Goal: Navigation & Orientation: Go to known website

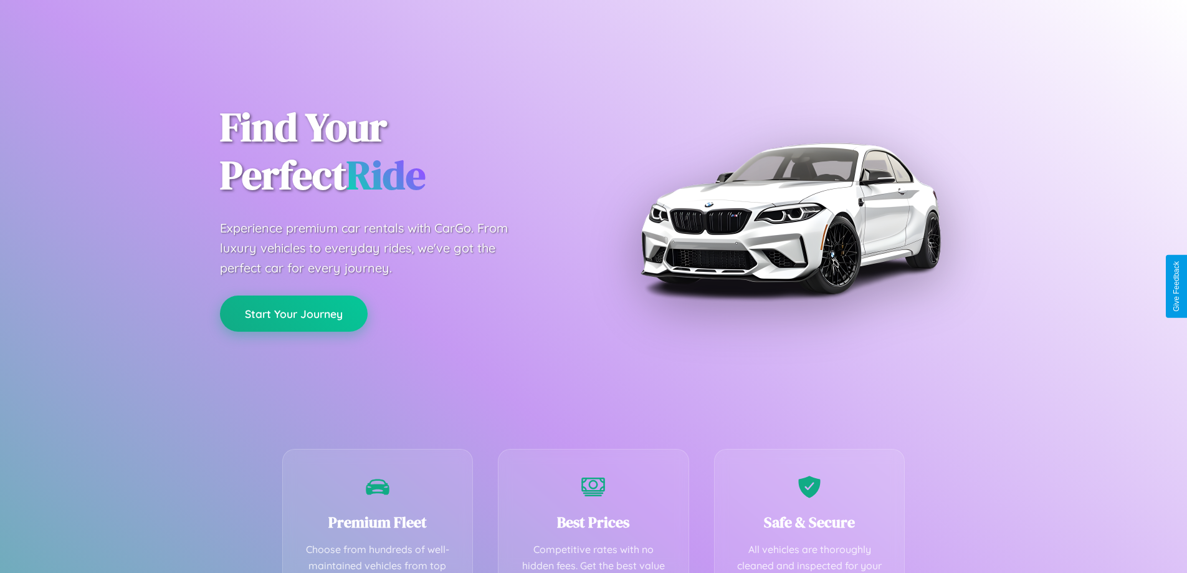
click at [293, 314] on button "Start Your Journey" at bounding box center [294, 313] width 148 height 36
click at [293, 313] on button "Start Your Journey" at bounding box center [294, 313] width 148 height 36
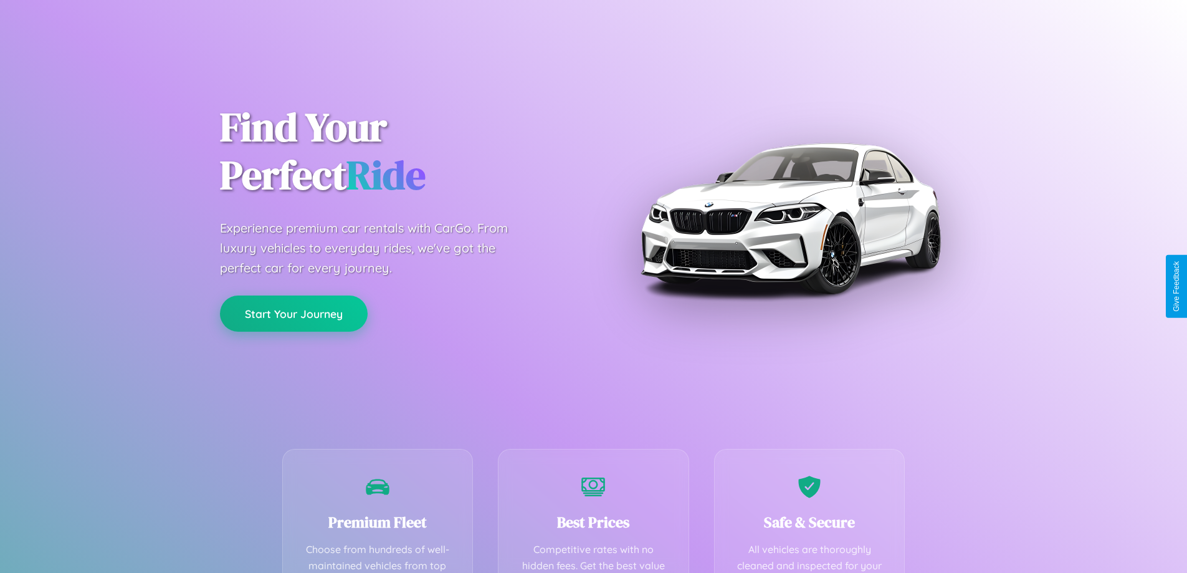
click at [293, 313] on button "Start Your Journey" at bounding box center [294, 313] width 148 height 36
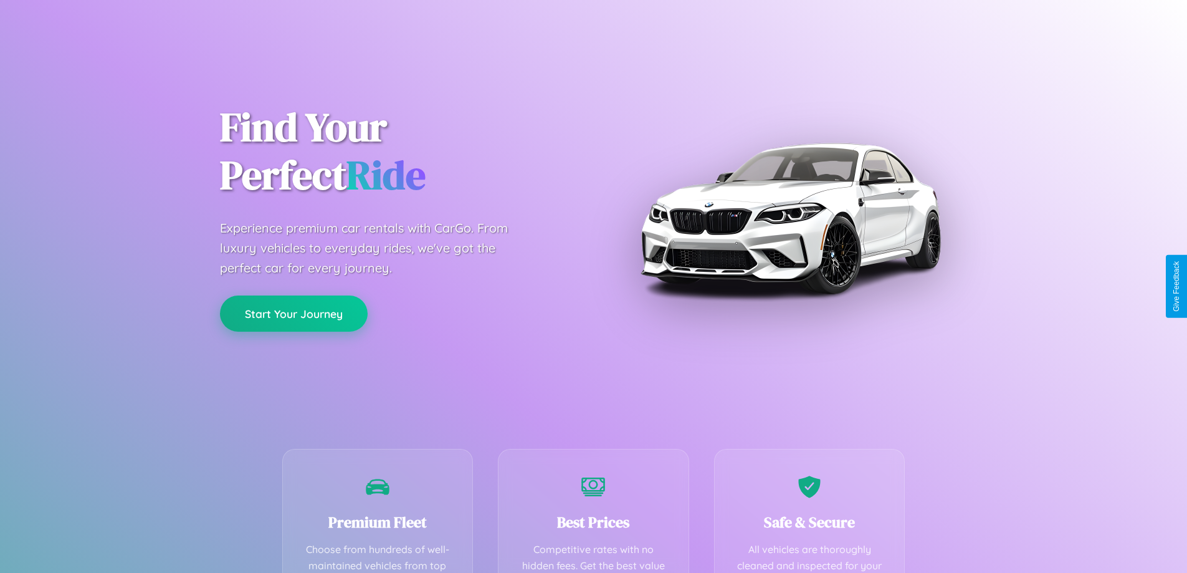
click at [293, 313] on button "Start Your Journey" at bounding box center [294, 313] width 148 height 36
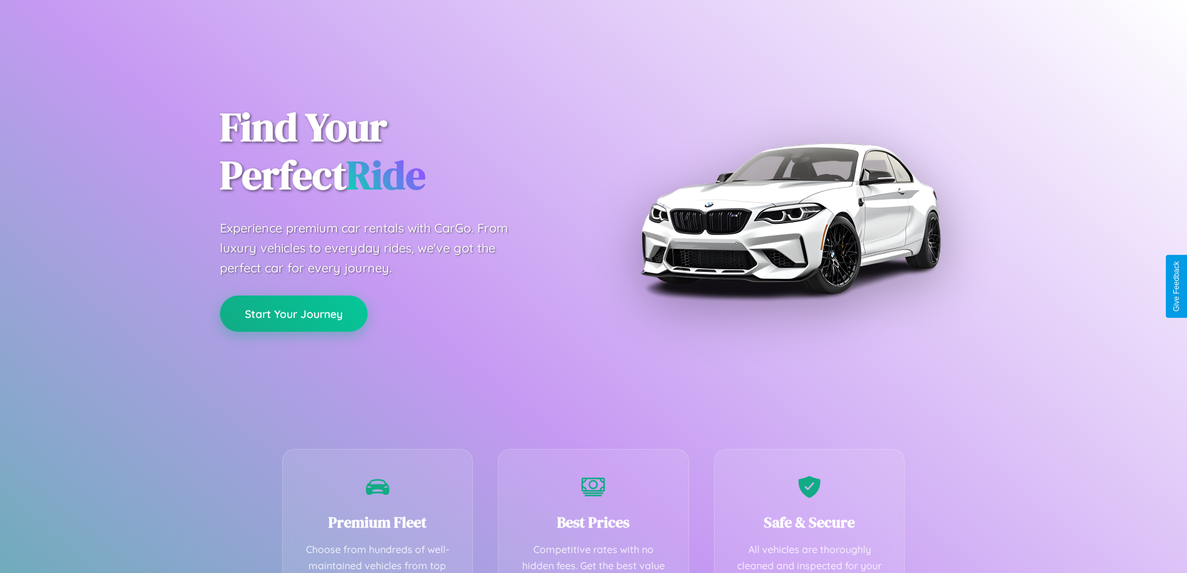
click at [293, 313] on button "Start Your Journey" at bounding box center [294, 313] width 148 height 36
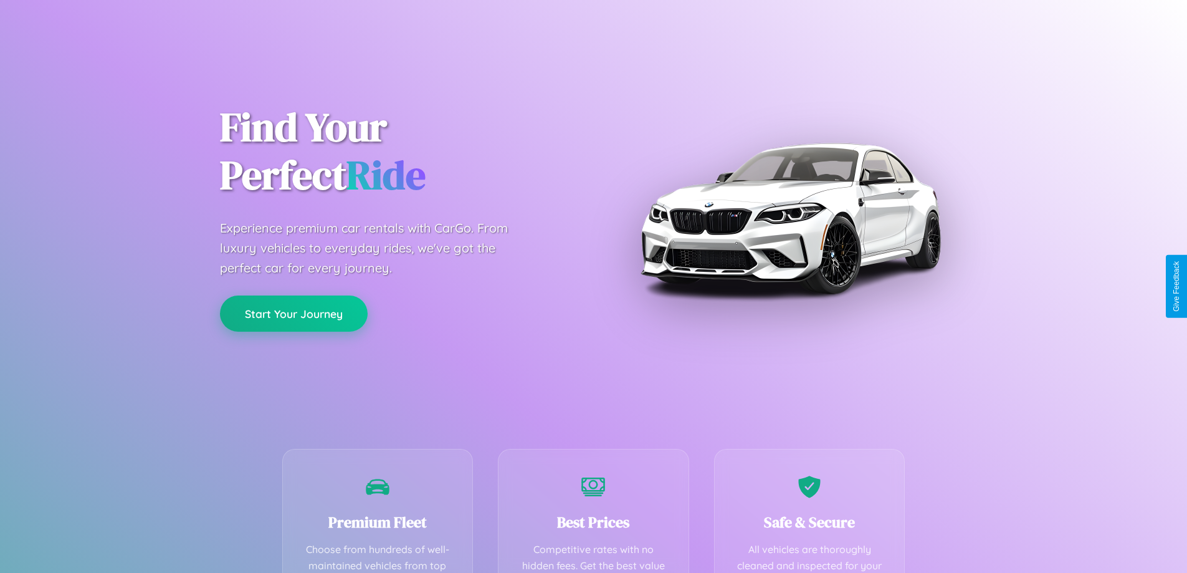
click at [293, 313] on button "Start Your Journey" at bounding box center [294, 313] width 148 height 36
